Goal: Information Seeking & Learning: Check status

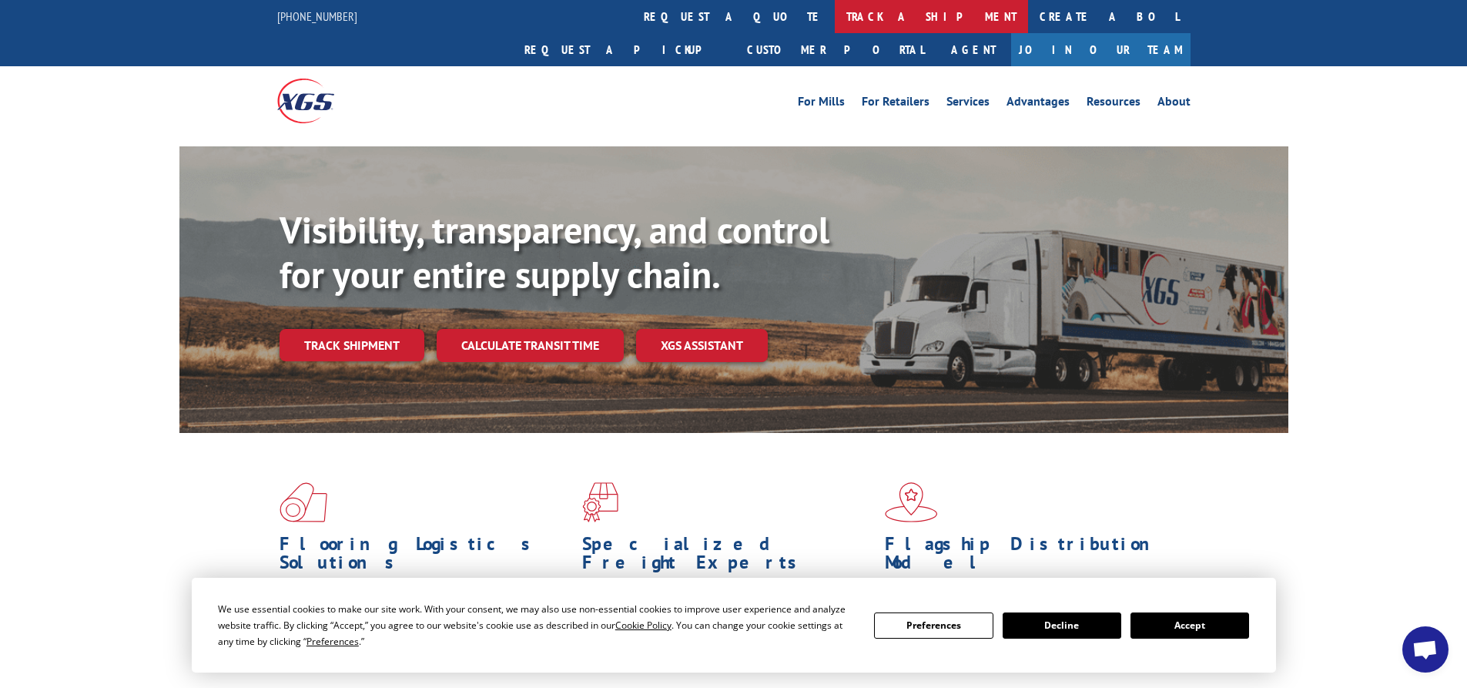
click at [835, 20] on link "track a shipment" at bounding box center [931, 16] width 193 height 33
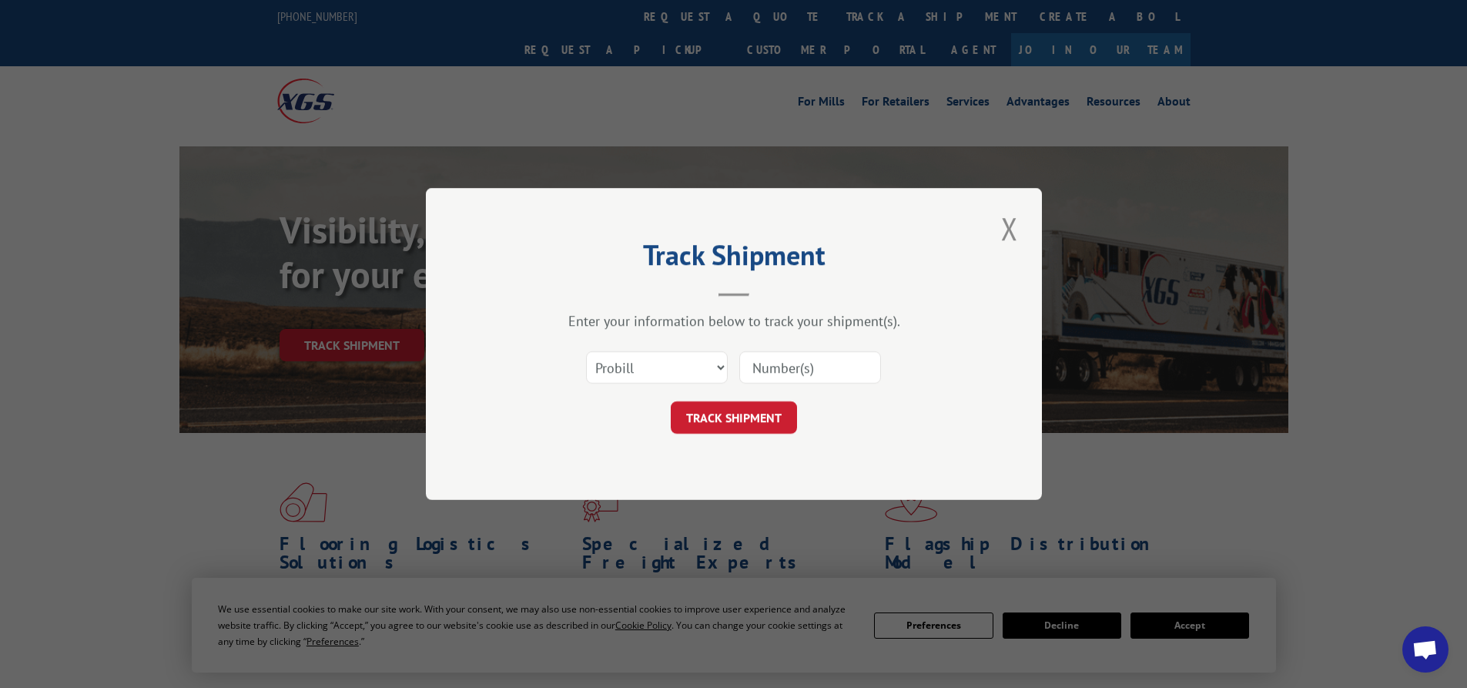
click at [809, 367] on input at bounding box center [810, 367] width 142 height 32
paste input "15963302"
type input "15963302"
click at [752, 410] on button "TRACK SHIPMENT" at bounding box center [734, 417] width 126 height 32
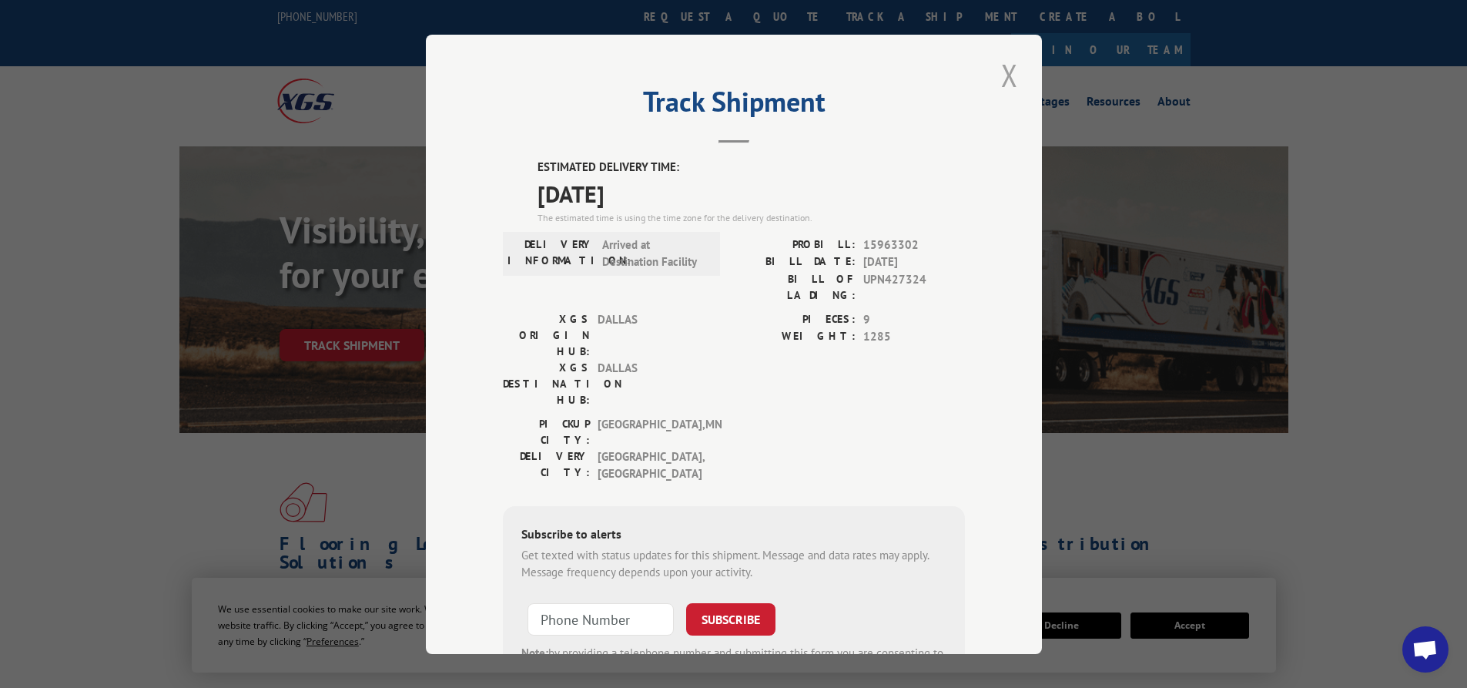
click at [1007, 76] on button "Close modal" at bounding box center [1010, 75] width 26 height 42
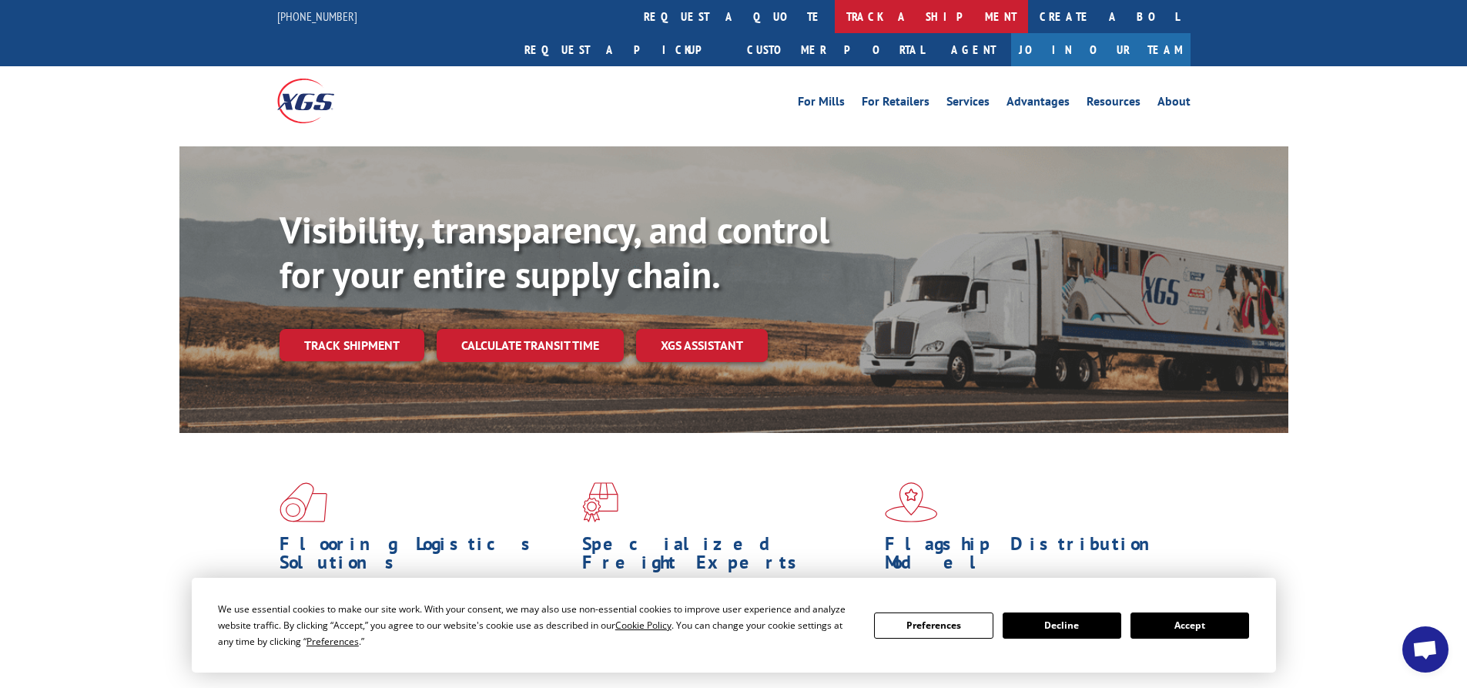
click at [835, 12] on link "track a shipment" at bounding box center [931, 16] width 193 height 33
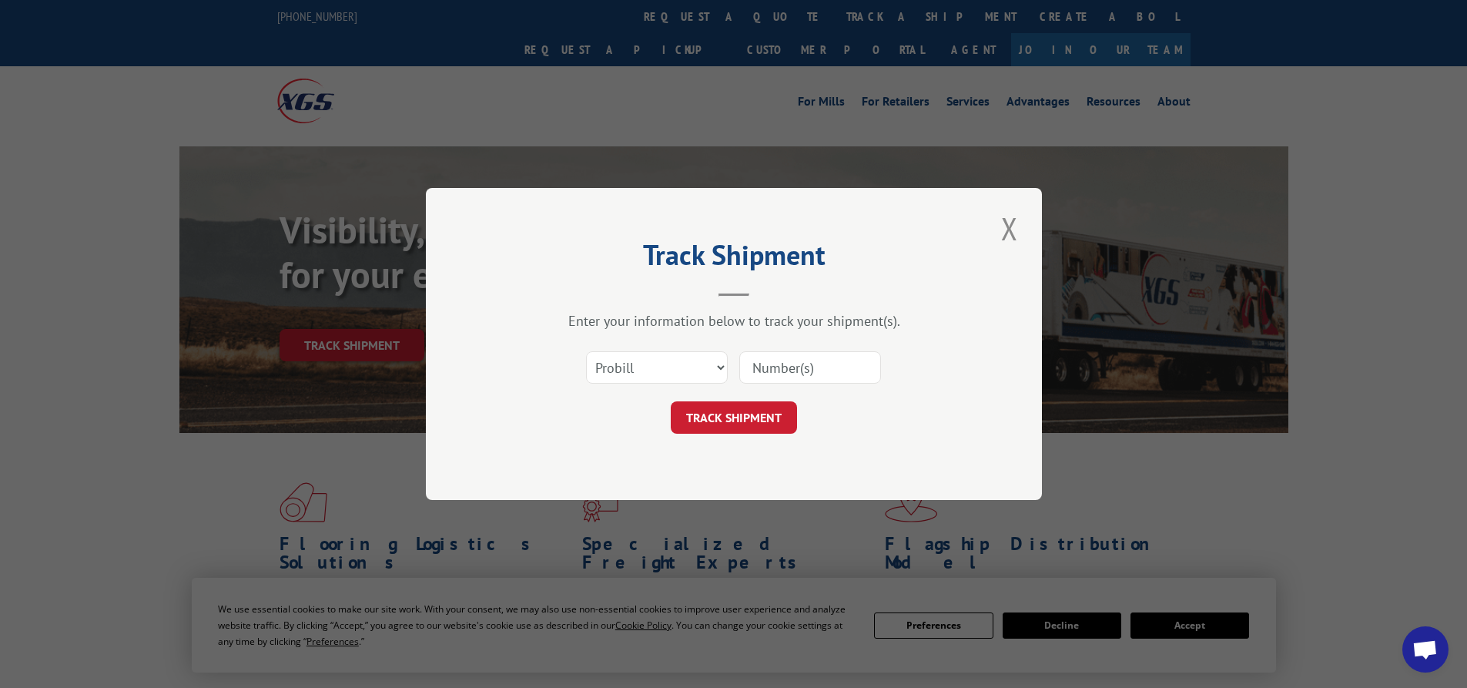
click at [824, 372] on input at bounding box center [810, 367] width 142 height 32
paste input "15963302"
type input "15963302"
click at [772, 410] on button "TRACK SHIPMENT" at bounding box center [734, 417] width 126 height 32
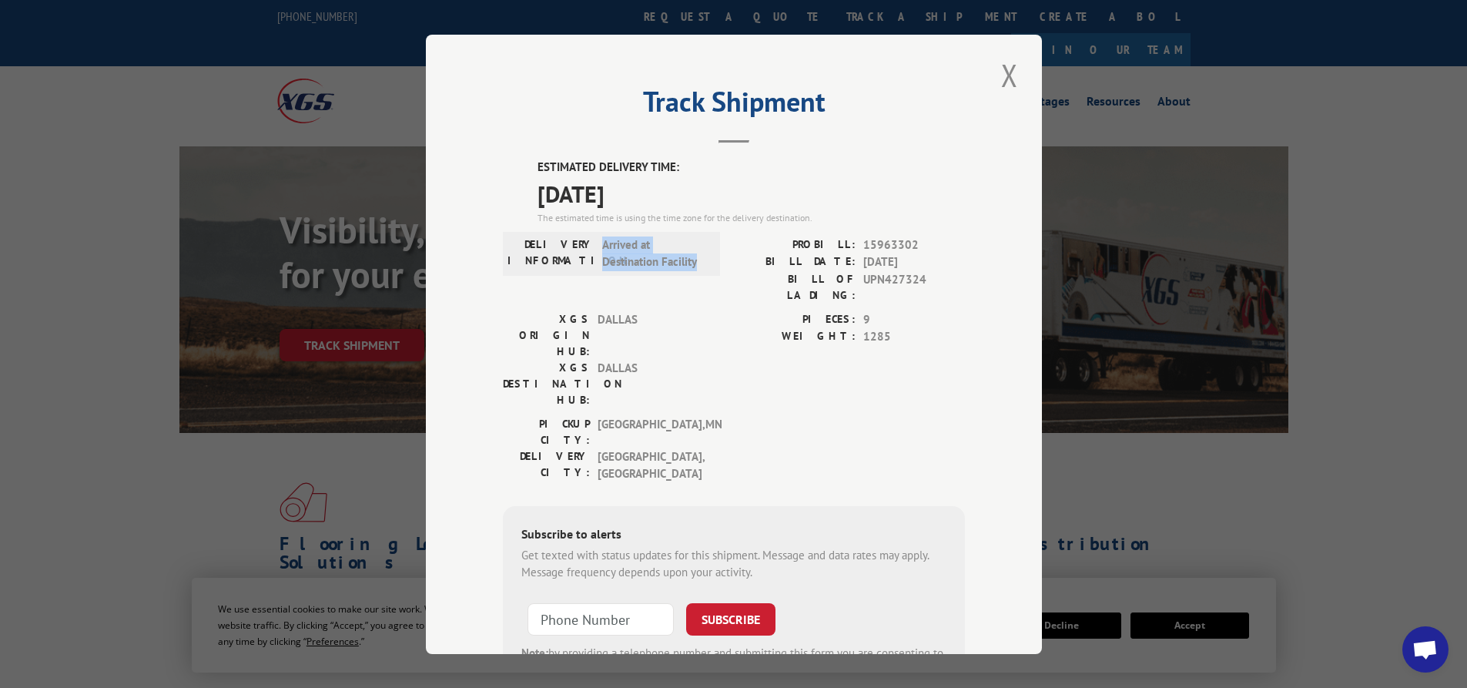
drag, startPoint x: 599, startPoint y: 243, endPoint x: 699, endPoint y: 260, distance: 102.3
click at [699, 260] on span "Arrived at Destination Facility" at bounding box center [654, 253] width 104 height 35
click at [726, 310] on div "XGS ORIGIN HUB: DALLAS XGS DESTINATION HUB: [GEOGRAPHIC_DATA] PIECES: 9 WEIGHT:…" at bounding box center [734, 362] width 462 height 105
drag, startPoint x: 595, startPoint y: 244, endPoint x: 750, endPoint y: 272, distance: 157.3
click at [750, 272] on div "DELIVERY INFORMATION: Arrived at Destination Facility PROBILL: 15963302 BILL DA…" at bounding box center [734, 273] width 462 height 75
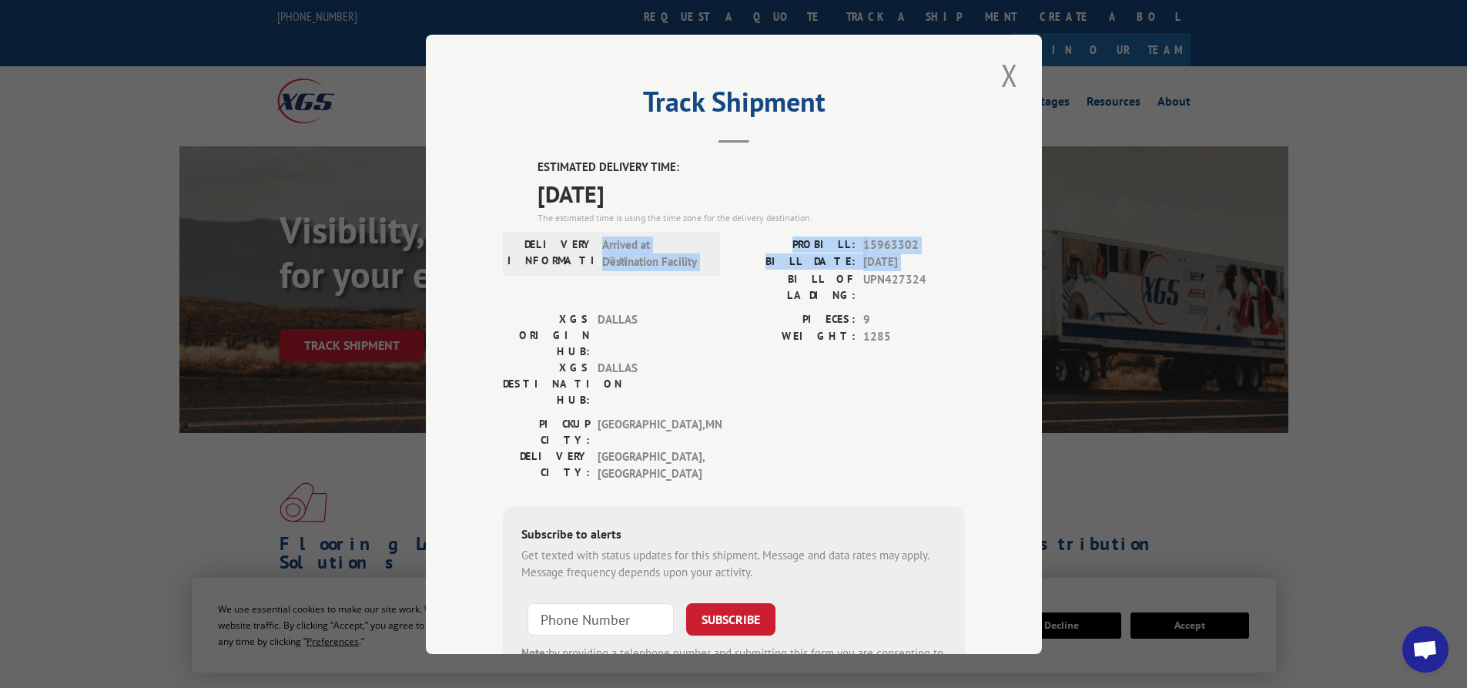
click at [718, 276] on div "DELIVERY INFORMATION: Arrived at Destination Facility PROBILL: 15963302 BILL DA…" at bounding box center [734, 273] width 462 height 75
drag, startPoint x: 632, startPoint y: 246, endPoint x: 681, endPoint y: 253, distance: 49.7
click at [681, 253] on span "Arrived at Destination Facility" at bounding box center [654, 253] width 104 height 35
click at [692, 253] on span "Arrived at Destination Facility" at bounding box center [654, 253] width 104 height 35
click at [1323, 432] on div "Track Shipment ESTIMATED DELIVERY TIME: [DATE] The estimated time is using the …" at bounding box center [733, 344] width 1467 height 688
